Goal: Task Accomplishment & Management: Manage account settings

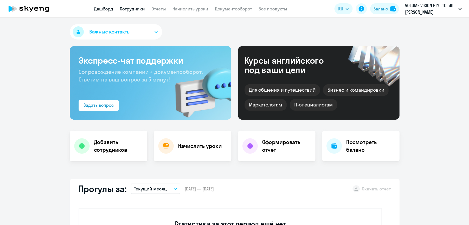
click at [140, 9] on link "Сотрудники" at bounding box center [132, 8] width 25 height 5
select select "30"
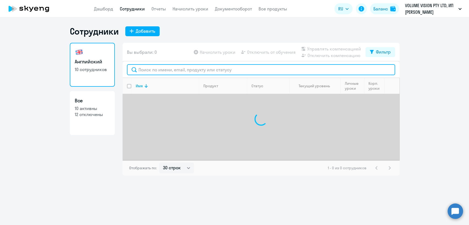
click at [164, 70] on input "text" at bounding box center [261, 69] width 268 height 11
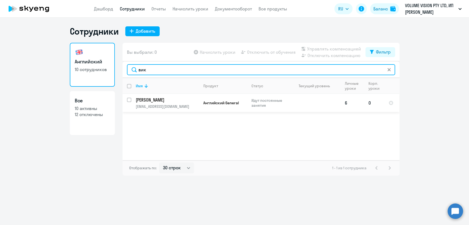
type input "вик"
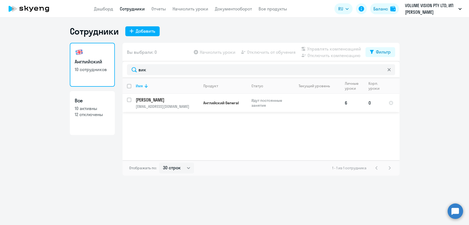
click at [130, 99] on input "select row 40423299" at bounding box center [132, 103] width 11 height 11
checkbox input "true"
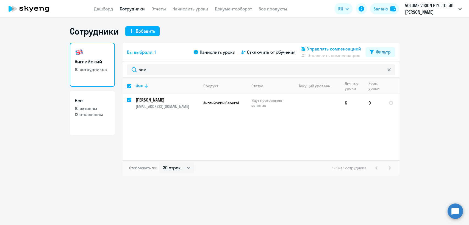
click at [327, 49] on span "Управлять компенсацией" at bounding box center [334, 49] width 54 height 7
select select "MONTHLY"
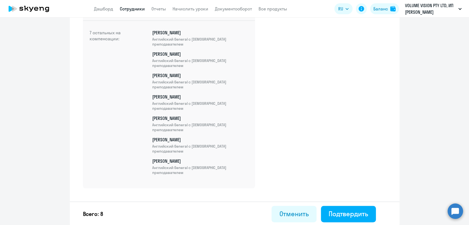
scroll to position [196, 0]
click at [351, 209] on div "Подтвердить" at bounding box center [348, 213] width 40 height 9
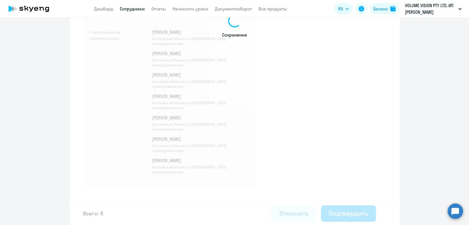
select select "30"
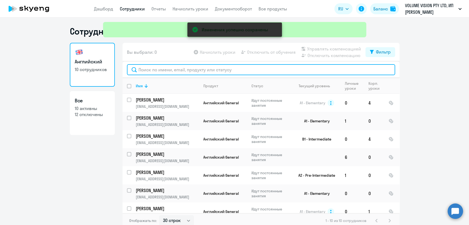
click at [197, 69] on input "text" at bounding box center [261, 69] width 268 height 11
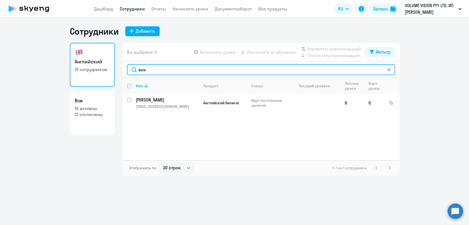
type input "вик"
